Goal: Task Accomplishment & Management: Complete application form

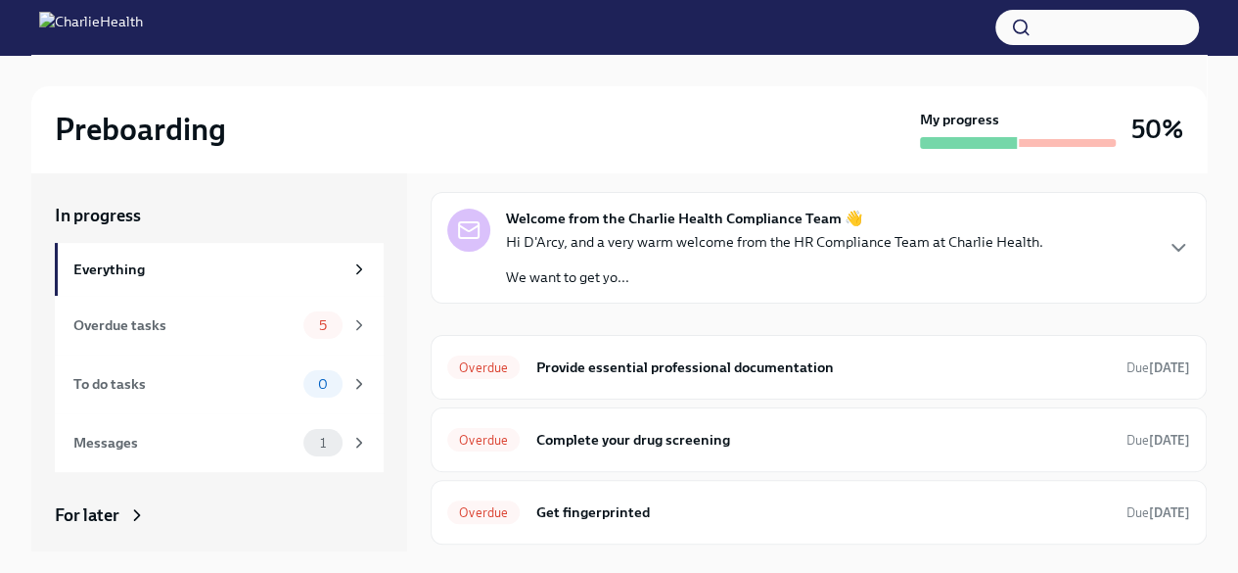
scroll to position [51, 0]
click at [1167, 247] on icon "button" at bounding box center [1178, 247] width 23 height 23
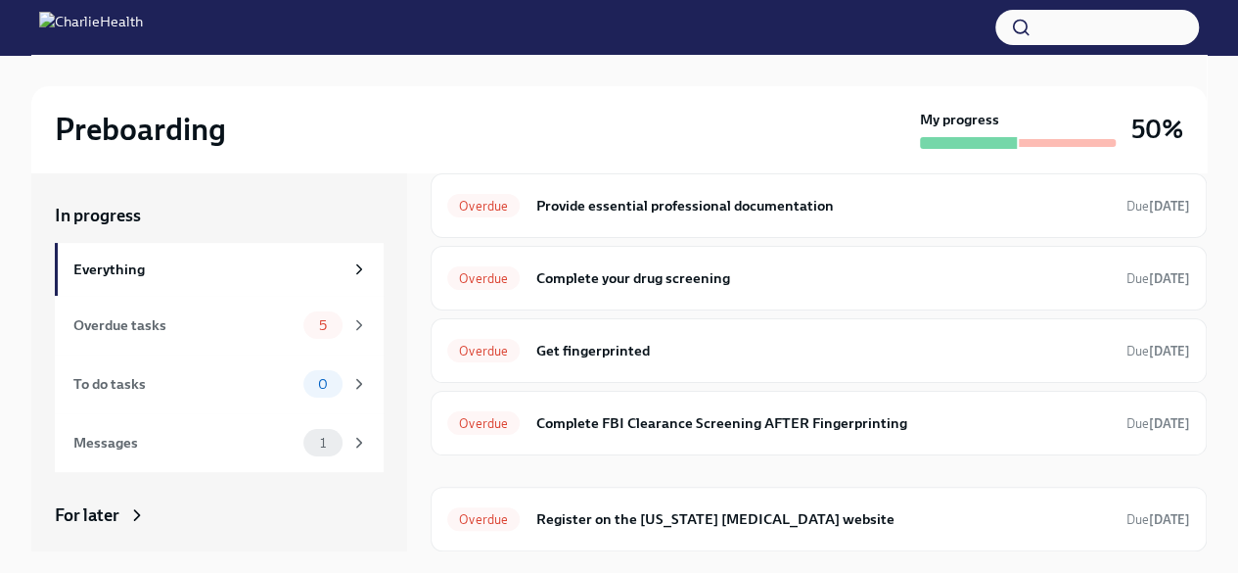
scroll to position [528, 0]
click at [185, 329] on div "Overdue tasks" at bounding box center [184, 325] width 222 height 22
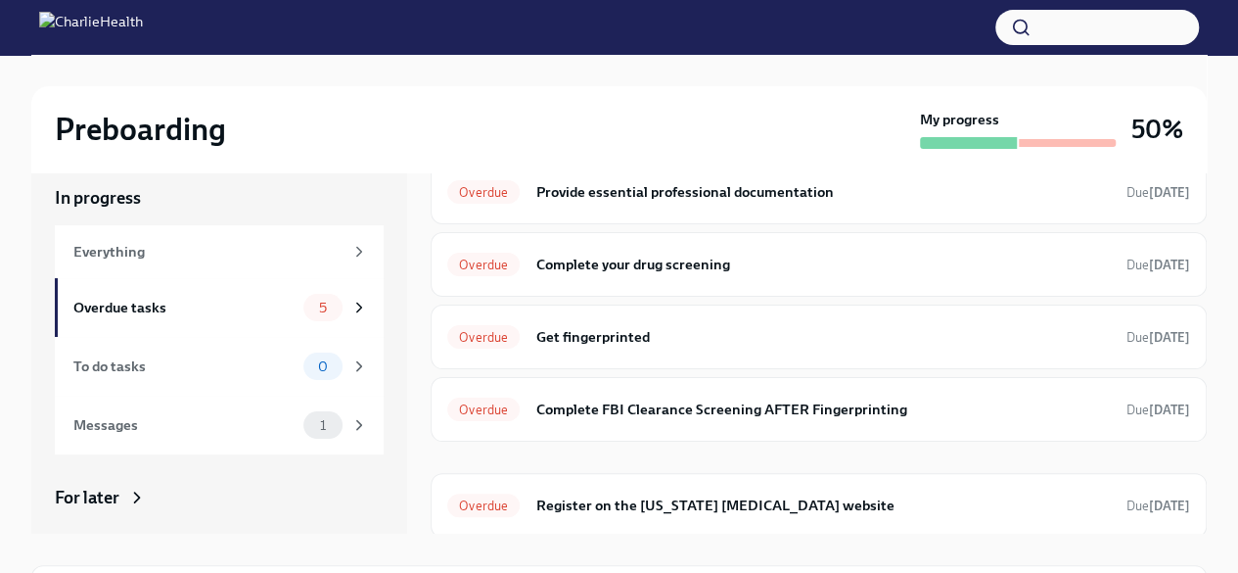
scroll to position [21, 0]
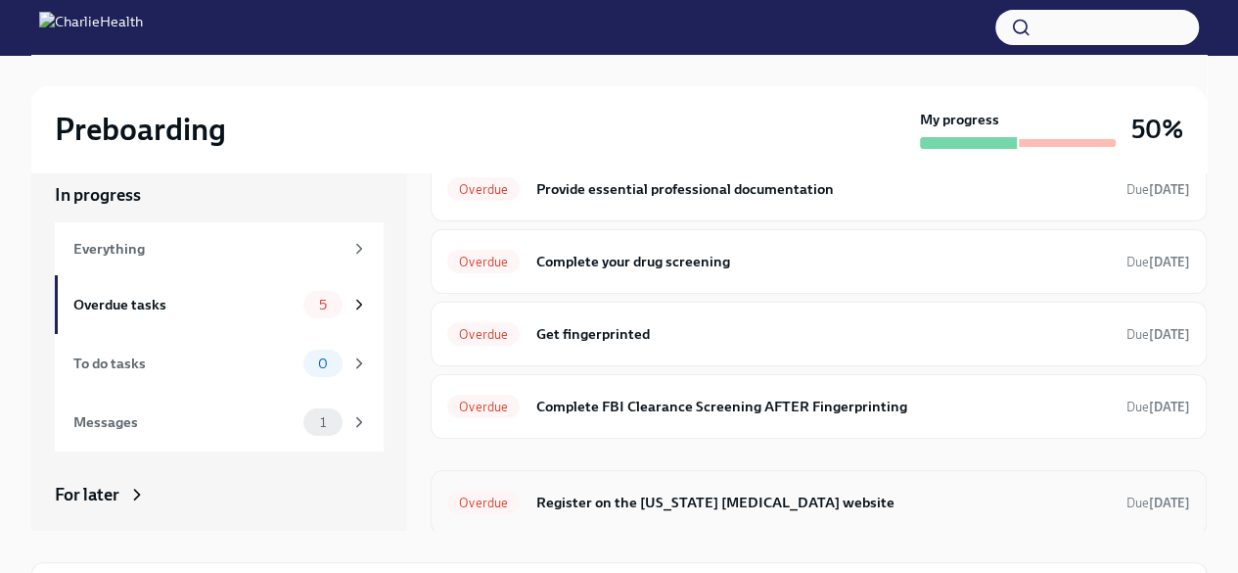
click at [906, 523] on div "Overdue Register on the [US_STATE] [MEDICAL_DATA] website Due [DATE]" at bounding box center [819, 502] width 776 height 65
click at [659, 497] on h6 "Register on the [US_STATE] [MEDICAL_DATA] website" at bounding box center [823, 502] width 576 height 22
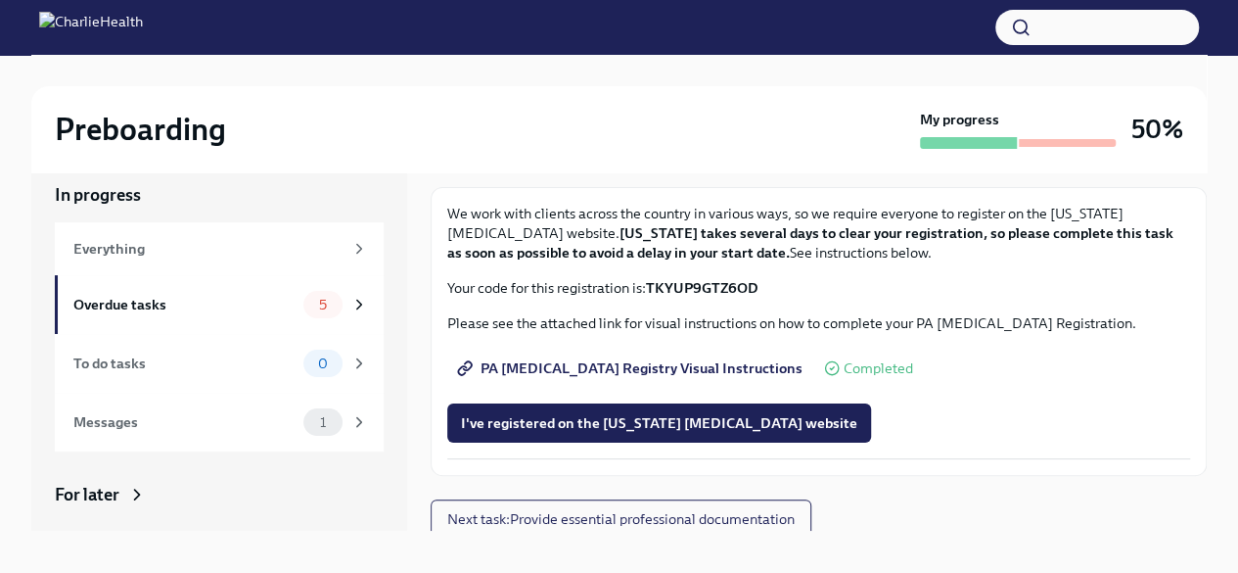
scroll to position [80, 0]
click at [672, 368] on span "PA [MEDICAL_DATA] Registry Visual Instructions" at bounding box center [632, 368] width 342 height 20
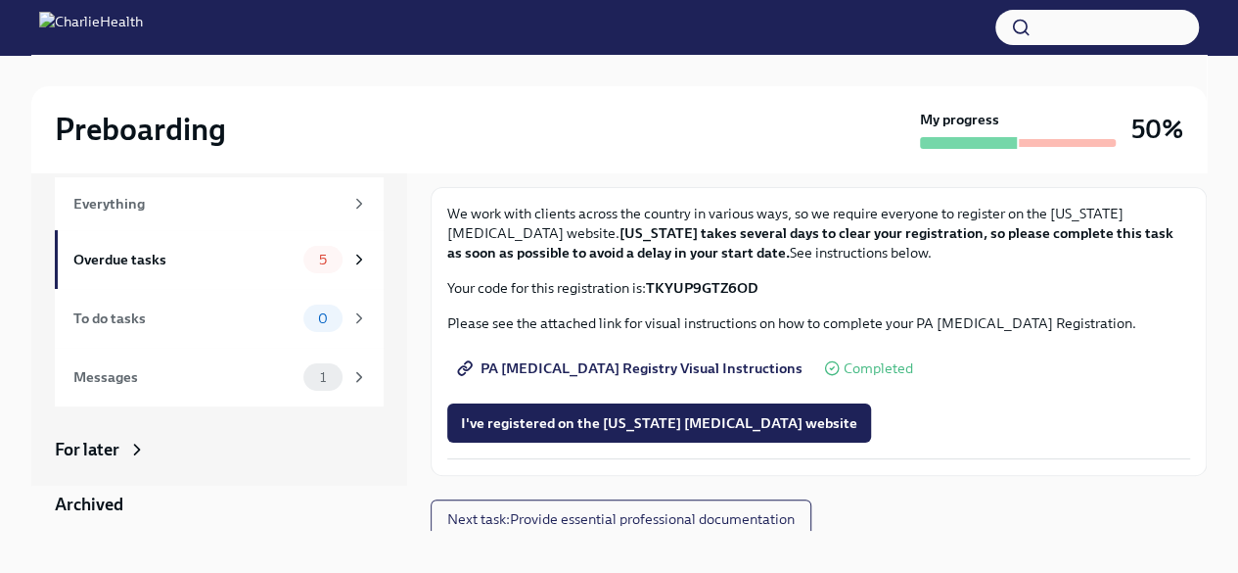
scroll to position [48, 0]
click at [277, 261] on div "Overdue tasks" at bounding box center [184, 257] width 222 height 22
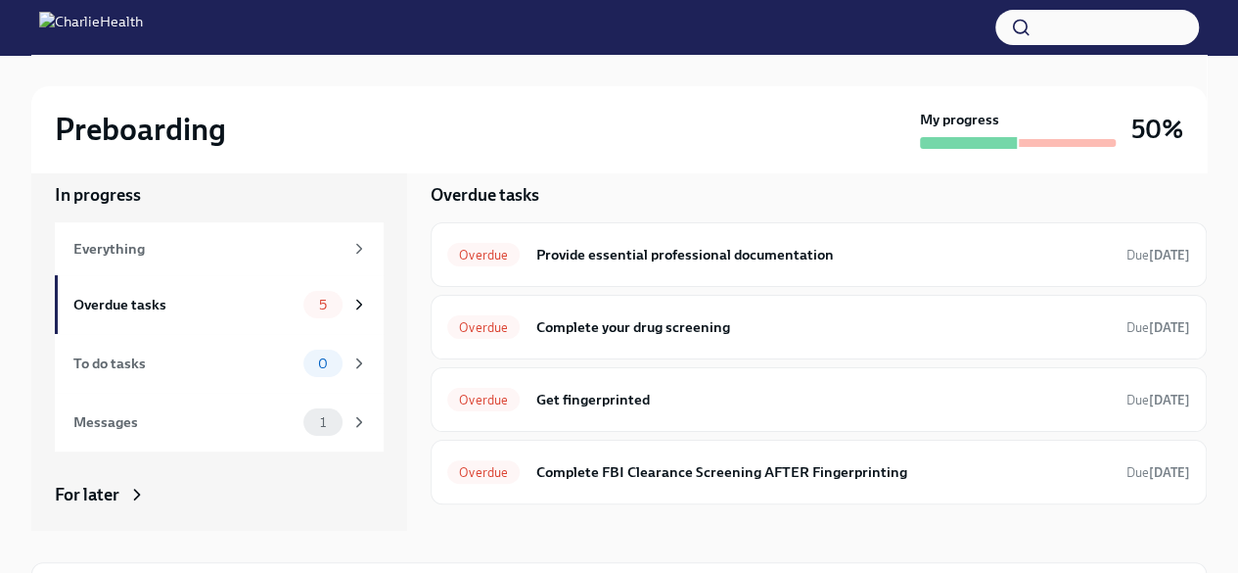
click at [168, 249] on div "Everything" at bounding box center [207, 249] width 269 height 22
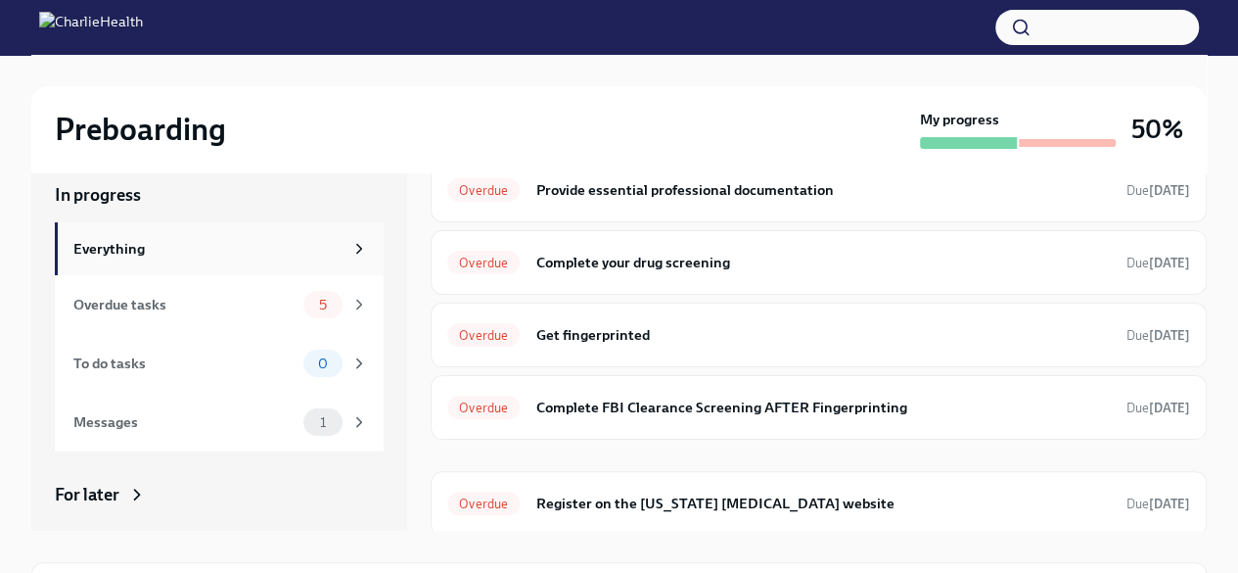
scroll to position [208, 0]
click at [871, 190] on h6 "Provide essential professional documentation" at bounding box center [823, 190] width 576 height 22
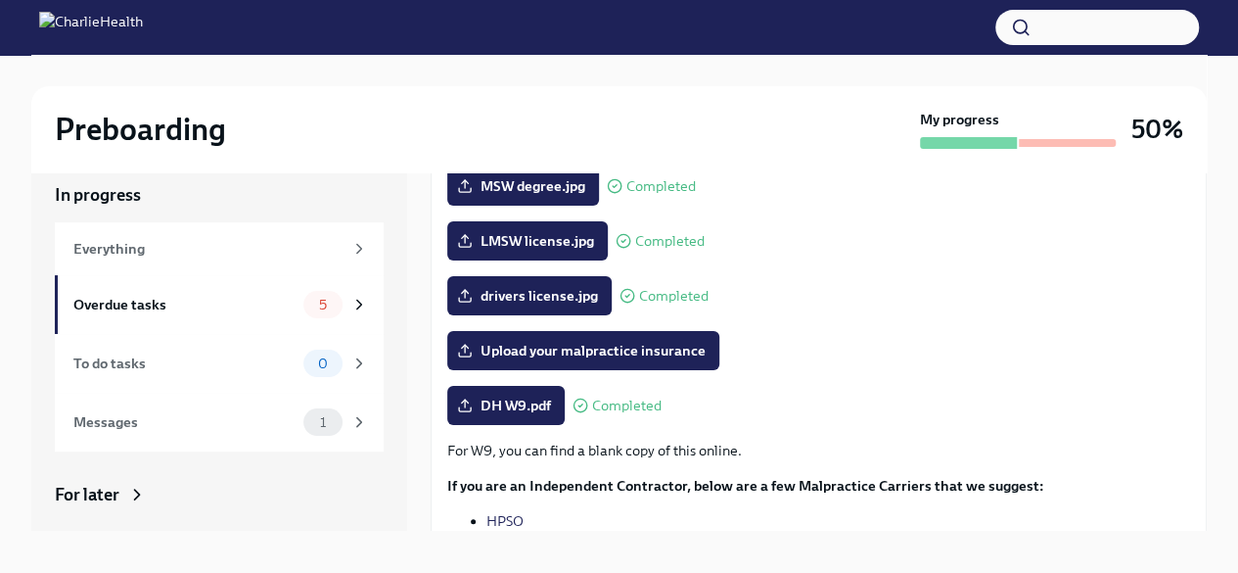
scroll to position [317, 0]
click at [647, 362] on label "Upload your malpractice insurance" at bounding box center [583, 350] width 272 height 39
click at [0, 0] on input "Upload your malpractice insurance" at bounding box center [0, 0] width 0 height 0
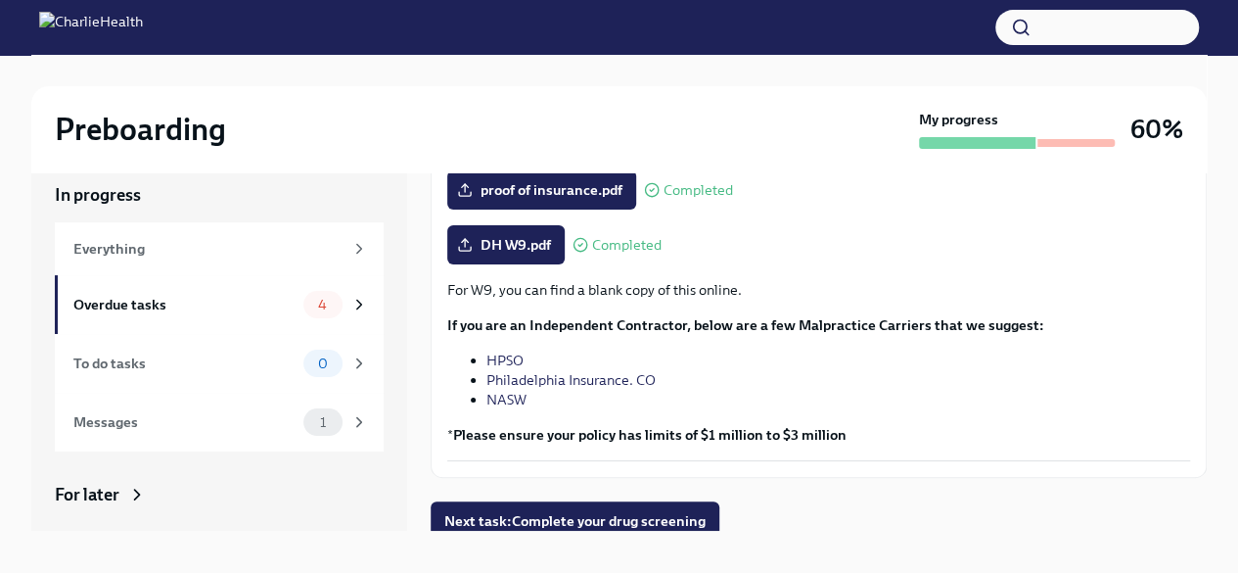
scroll to position [487, 0]
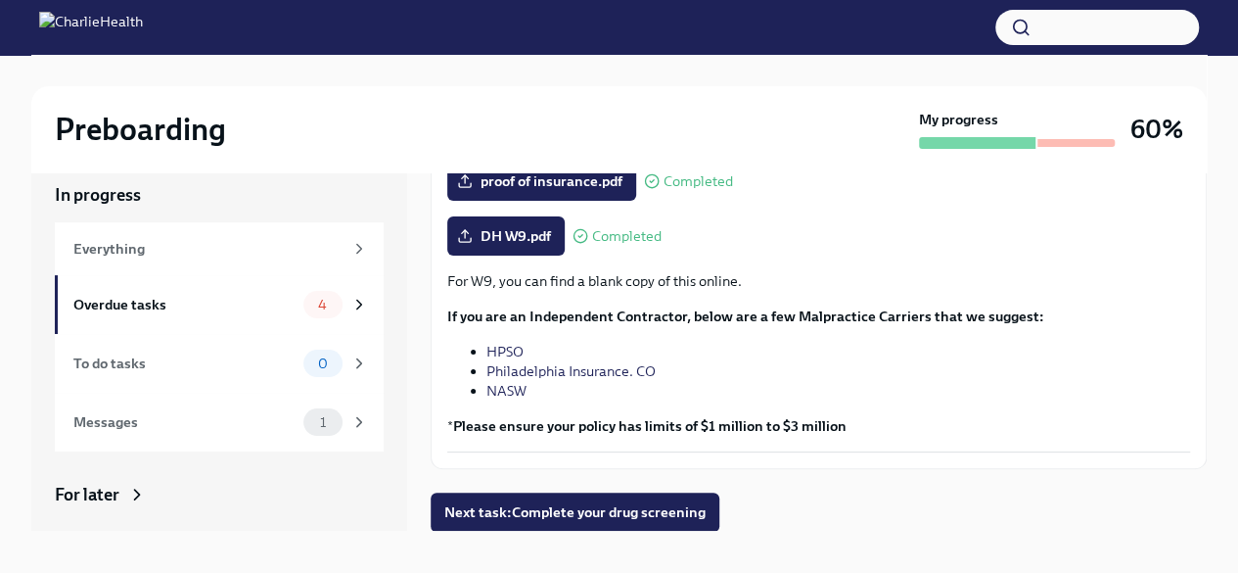
click at [672, 523] on button "Next task : Complete your drug screening" at bounding box center [575, 511] width 289 height 39
click at [673, 533] on div "In progress Everything Overdue tasks 4 To do tasks 0 Messages 1 For later Archi…" at bounding box center [619, 357] width 1176 height 410
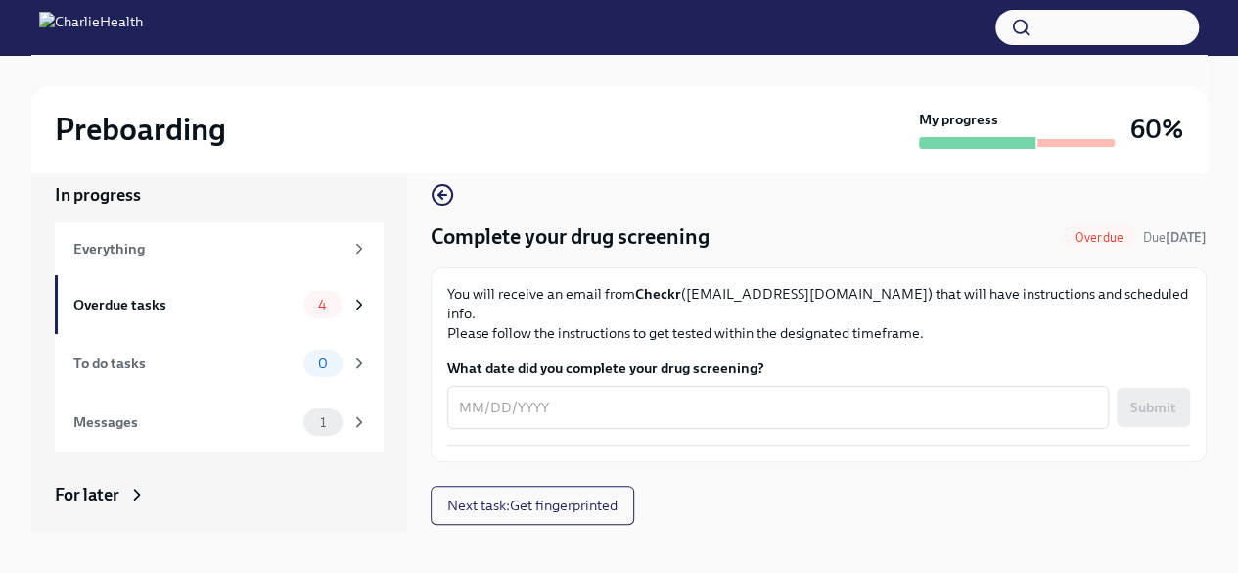
click at [182, 249] on div "Everything" at bounding box center [207, 249] width 269 height 22
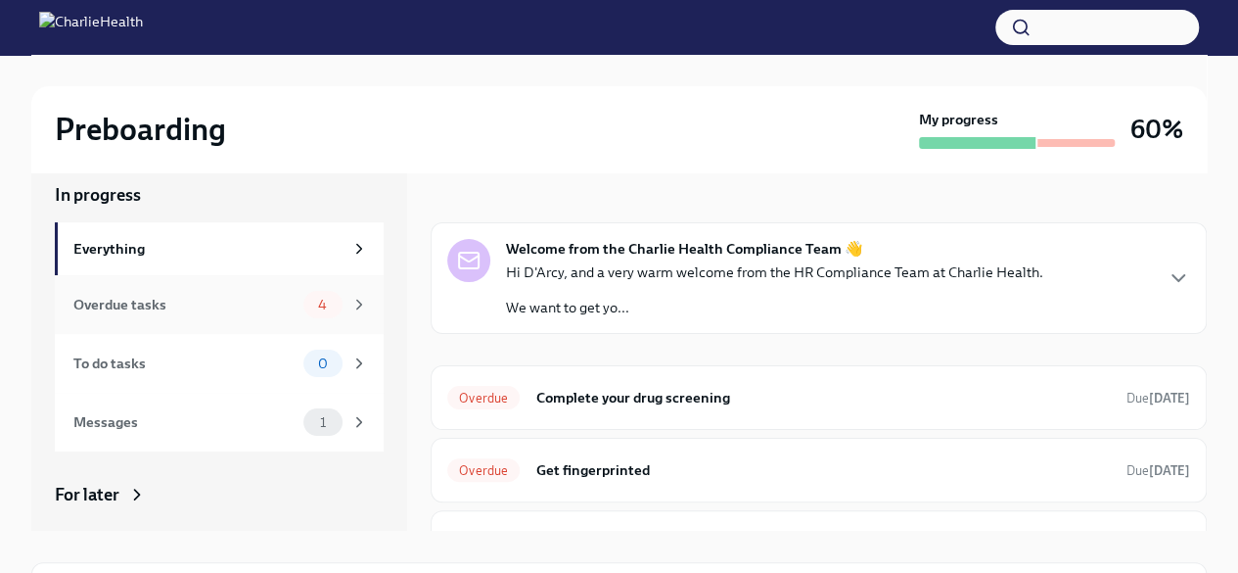
click at [262, 296] on div "Overdue tasks" at bounding box center [184, 305] width 222 height 22
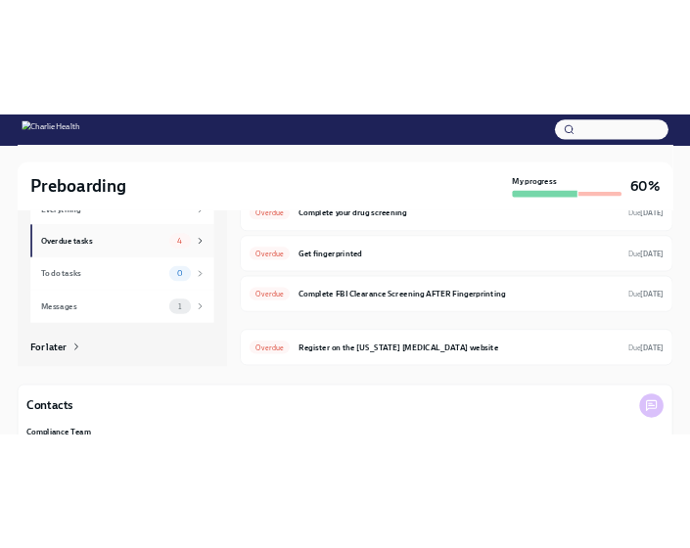
scroll to position [99, 0]
